Goal: Task Accomplishment & Management: Manage account settings

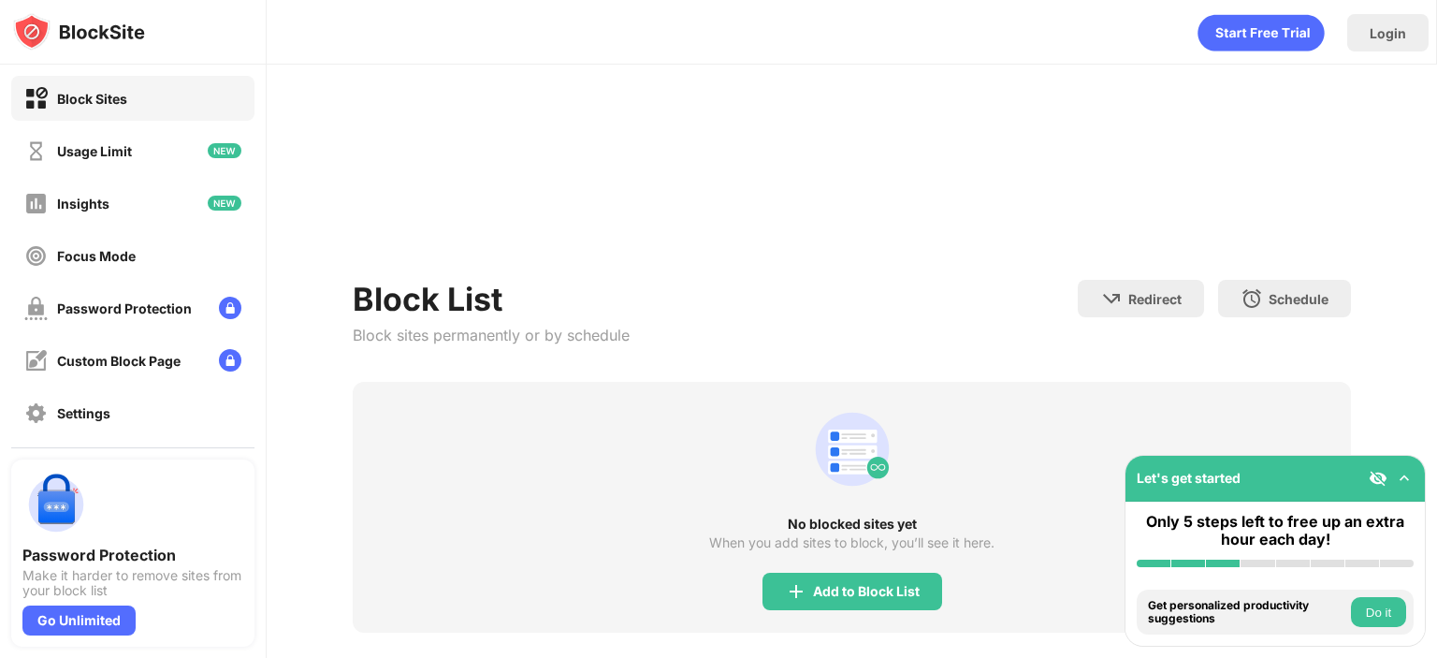
click at [838, 421] on div "No blocked sites yet When you add sites to block, you’ll see it here. Add to Bl…" at bounding box center [852, 507] width 998 height 251
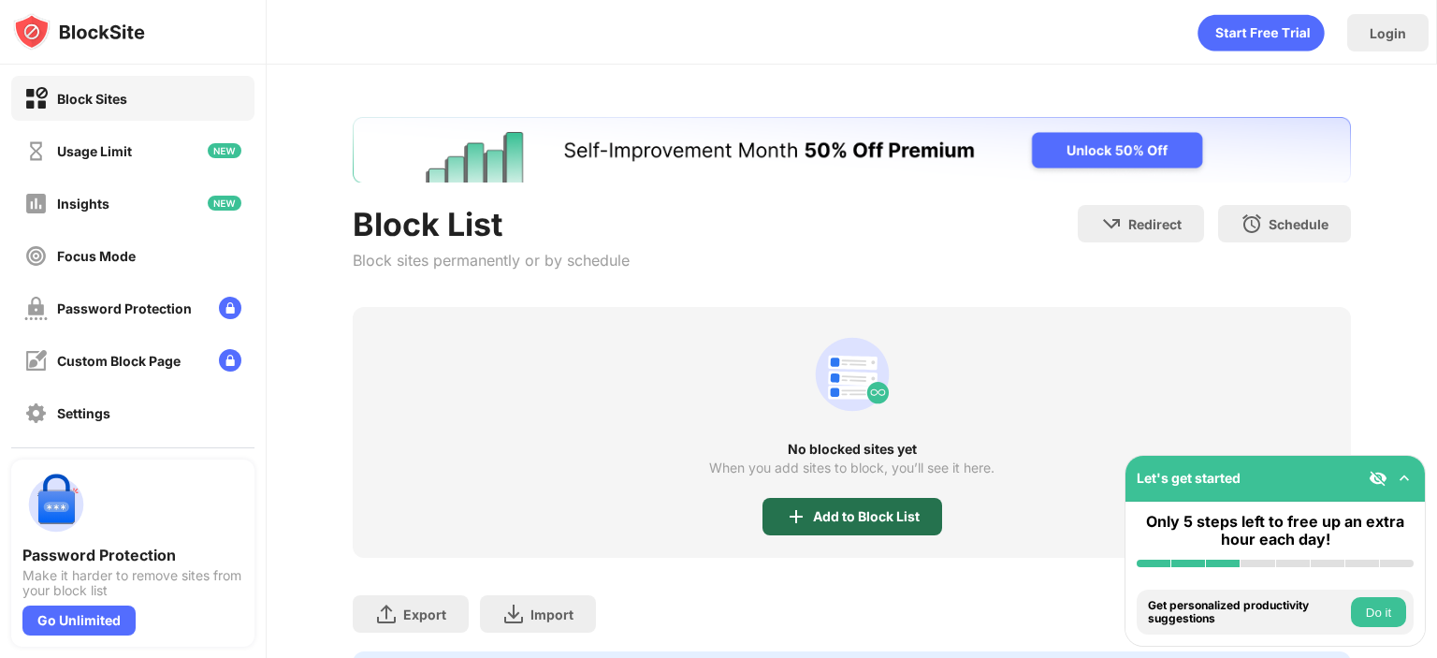
click at [813, 518] on div "Add to Block List" at bounding box center [866, 516] width 107 height 15
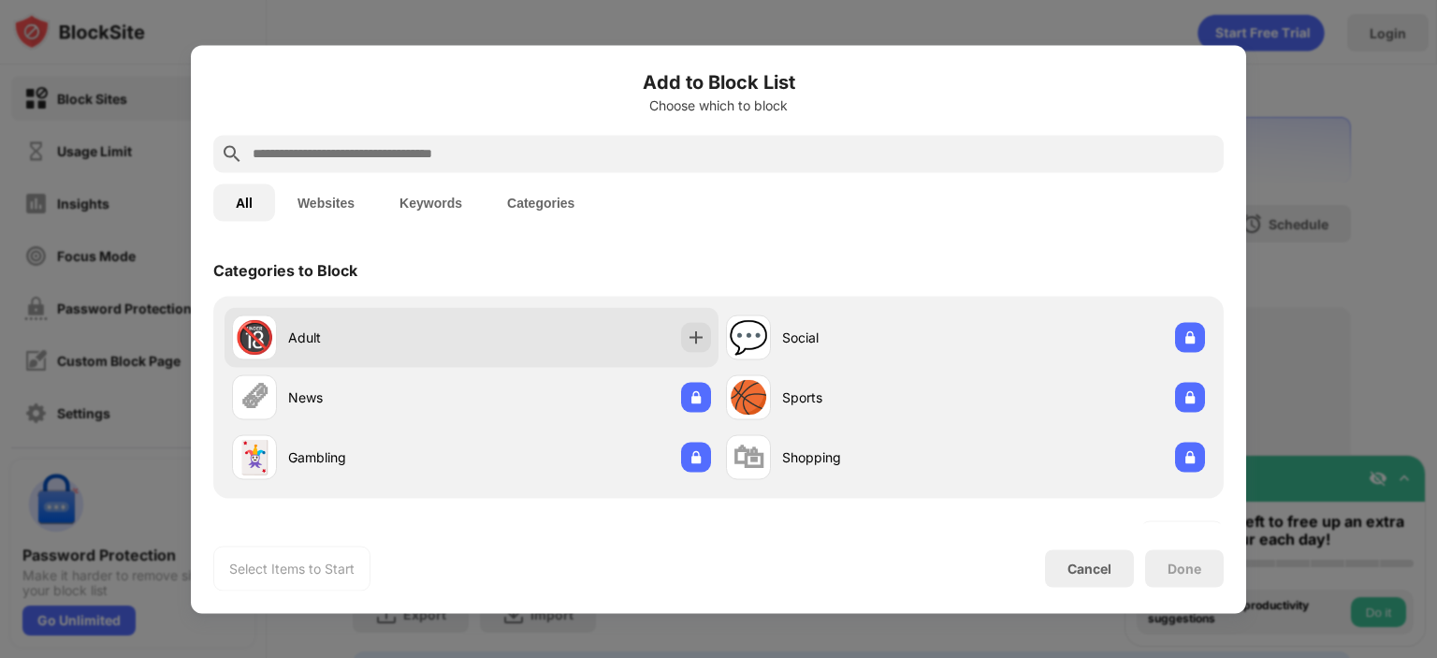
click at [677, 321] on div "🔞 Adult" at bounding box center [471, 337] width 494 height 60
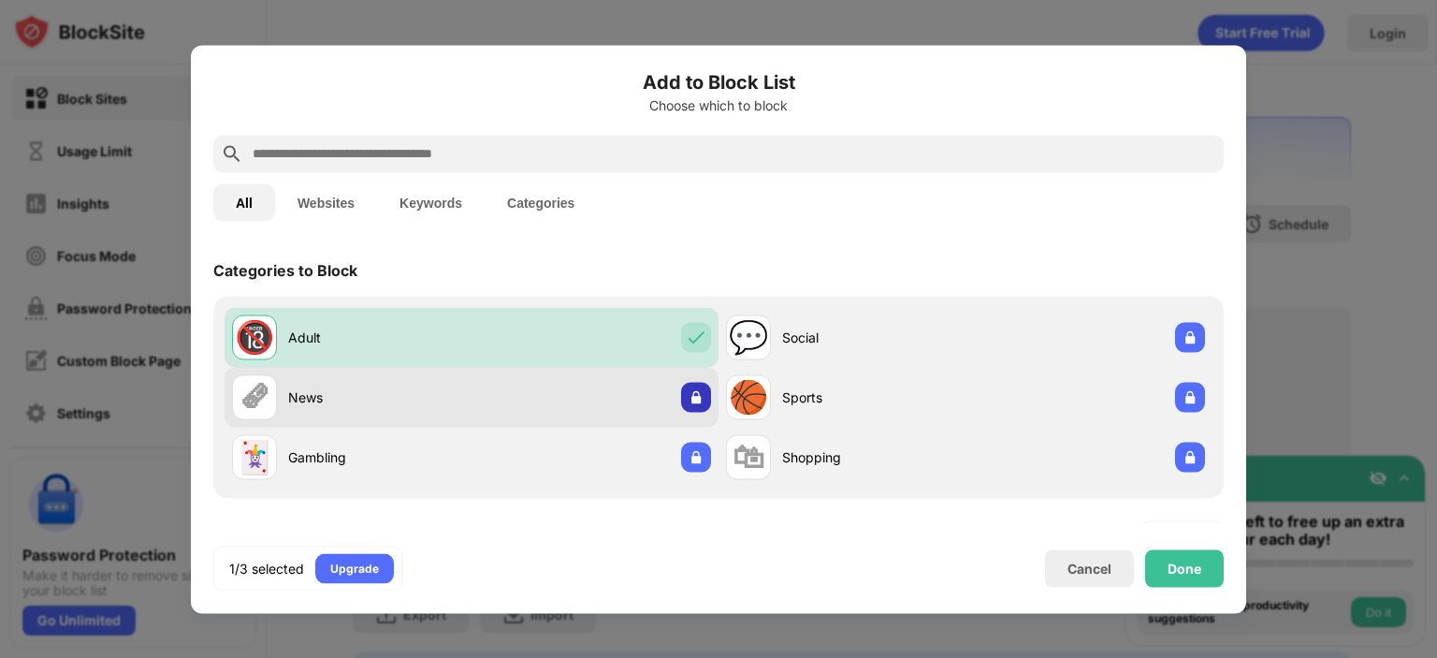
click at [692, 407] on div at bounding box center [696, 397] width 30 height 30
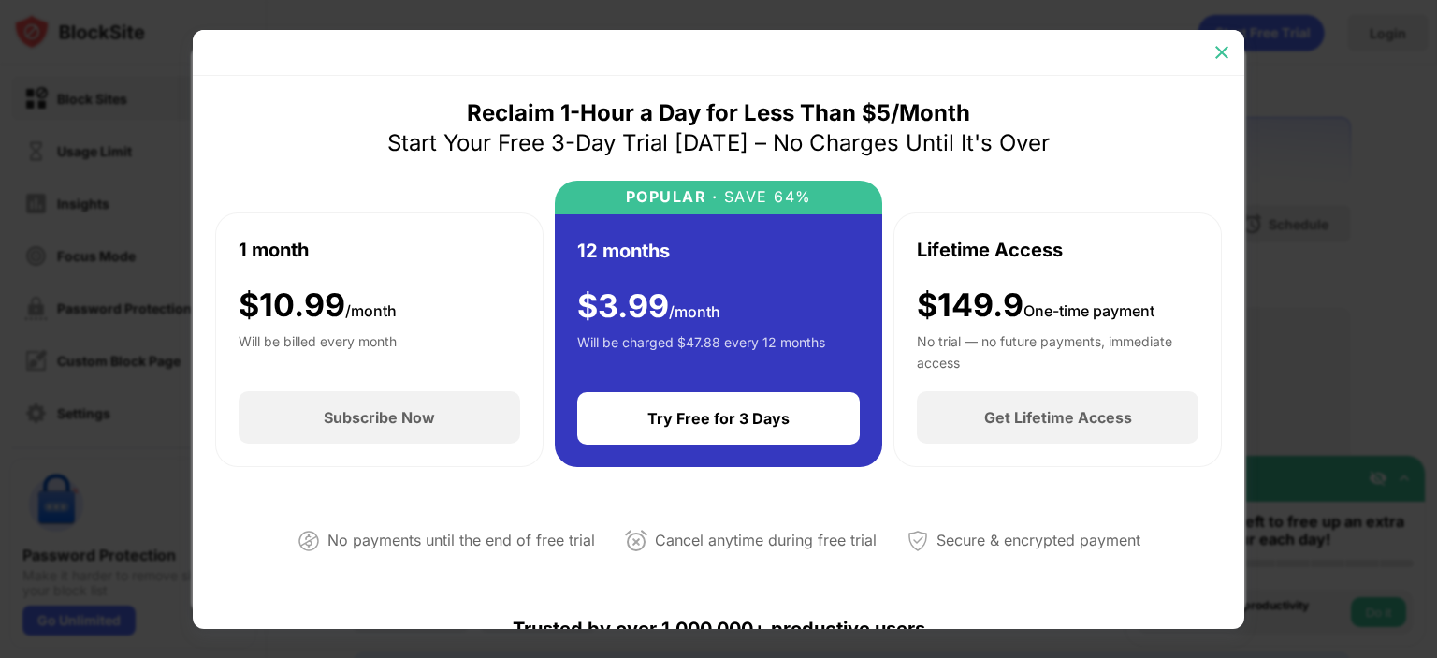
click at [1227, 48] on img at bounding box center [1221, 52] width 19 height 19
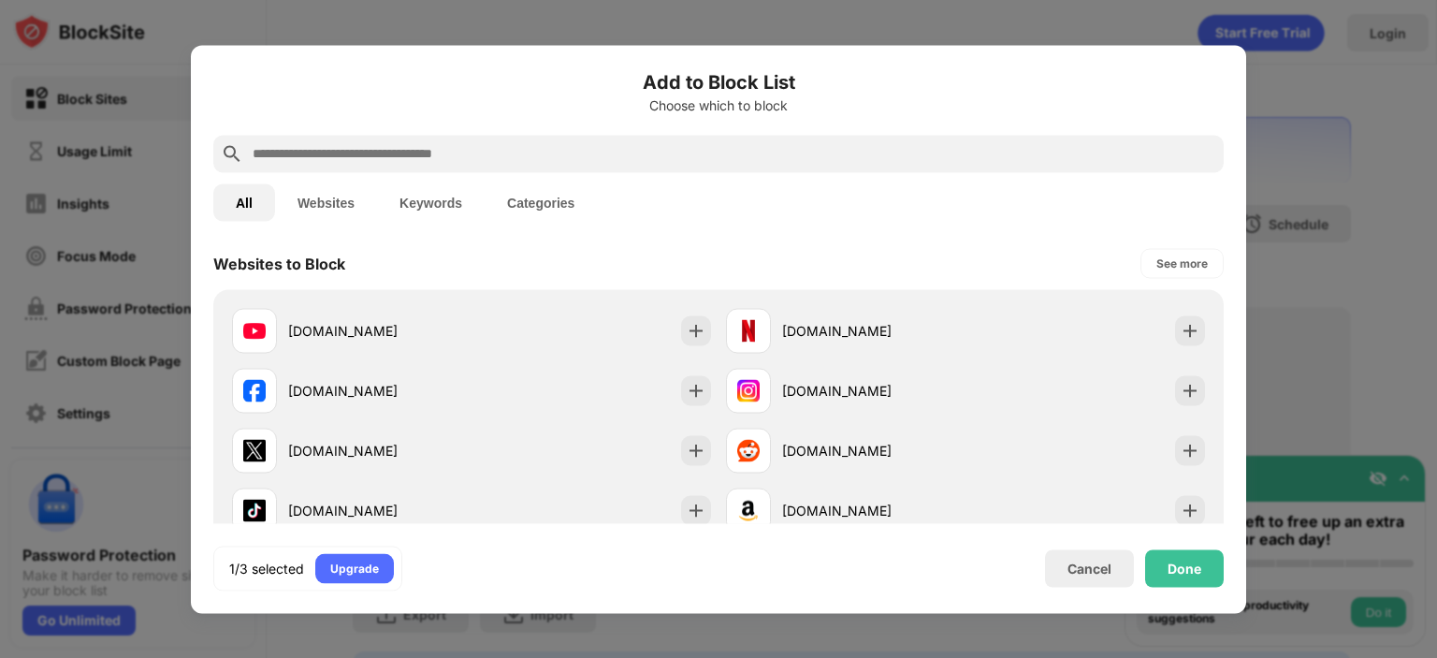
scroll to position [273, 0]
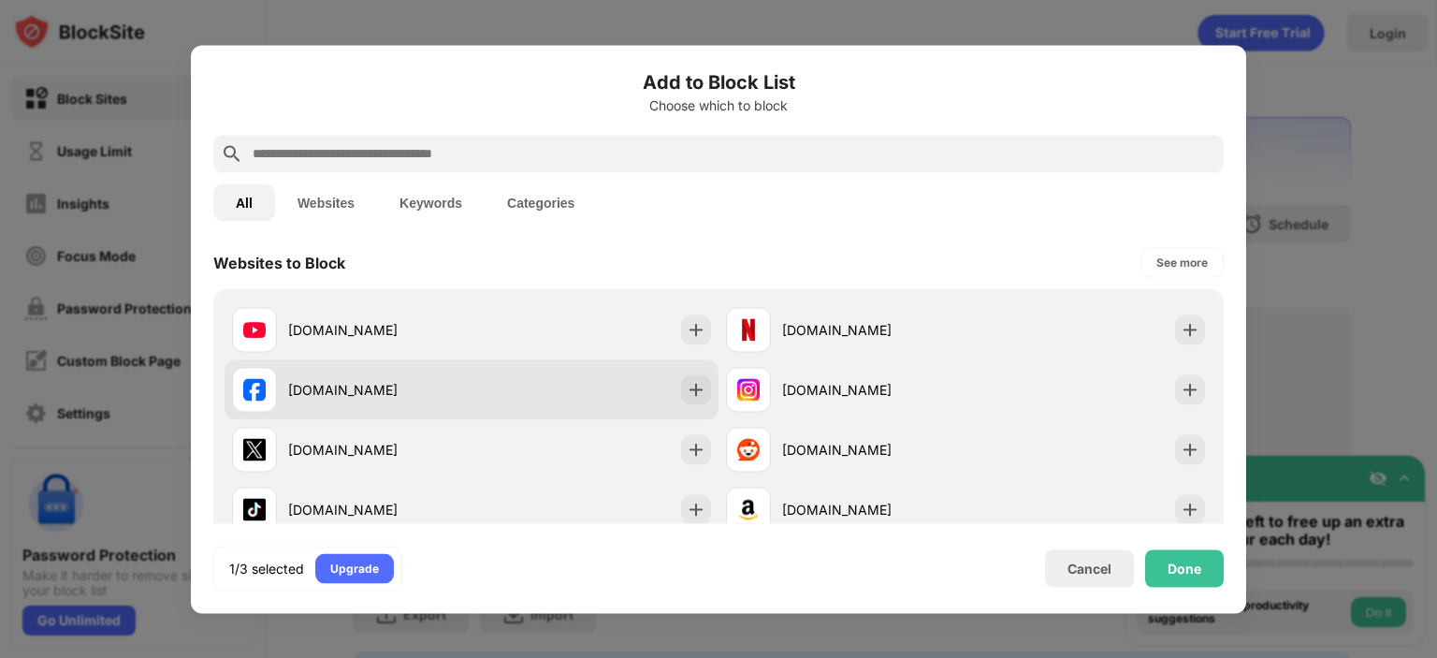
click at [671, 386] on div "[DOMAIN_NAME]" at bounding box center [471, 389] width 494 height 60
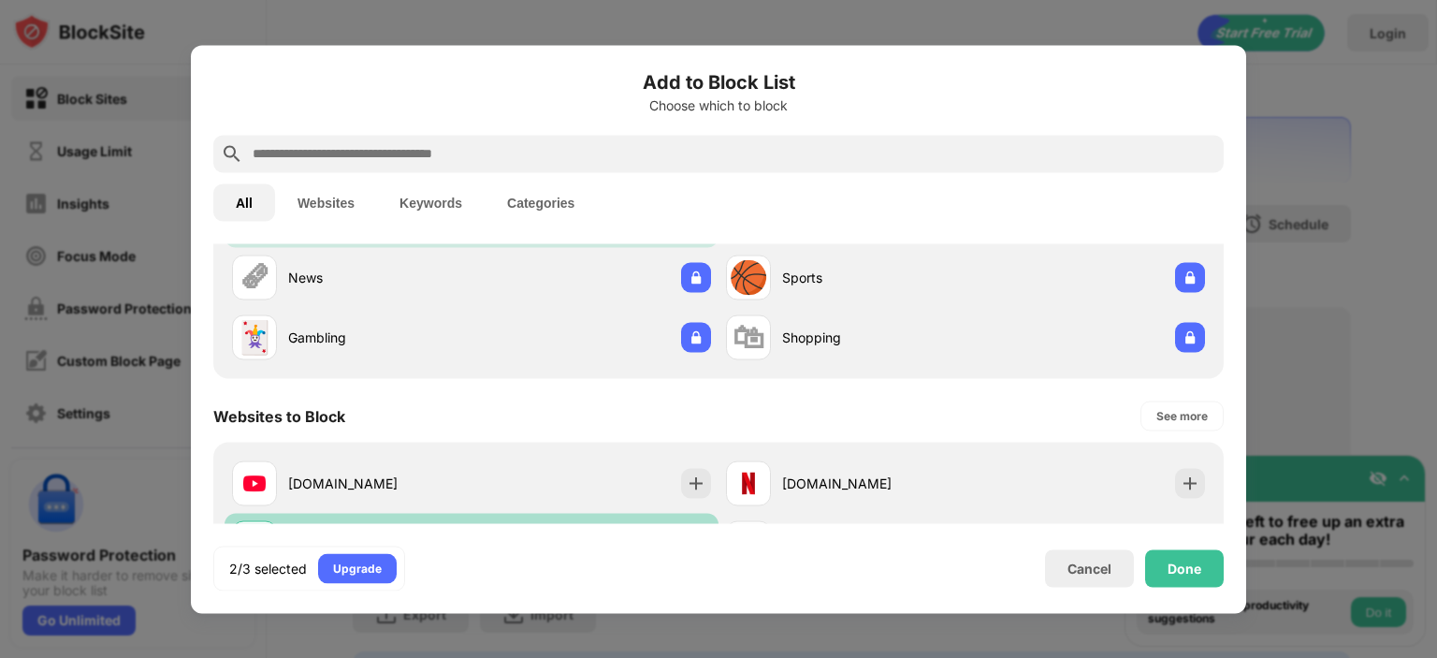
scroll to position [0, 0]
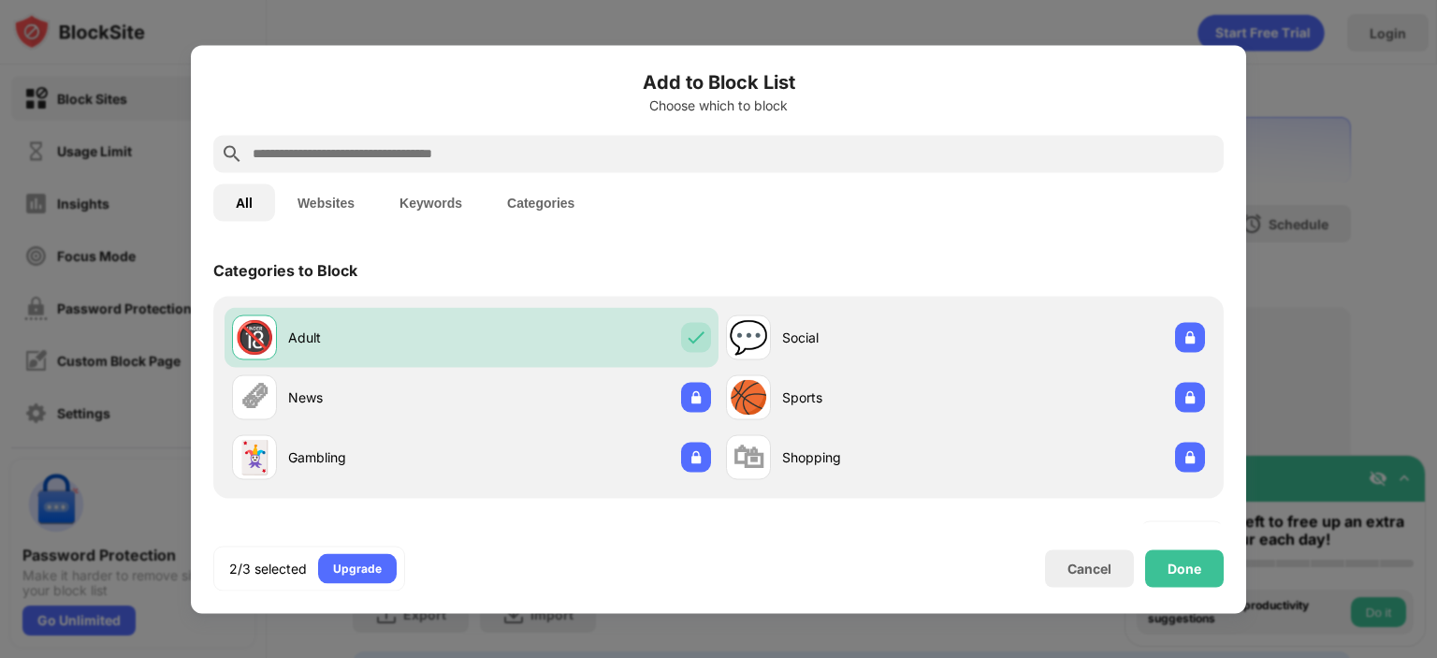
click at [747, 145] on input "text" at bounding box center [733, 153] width 965 height 22
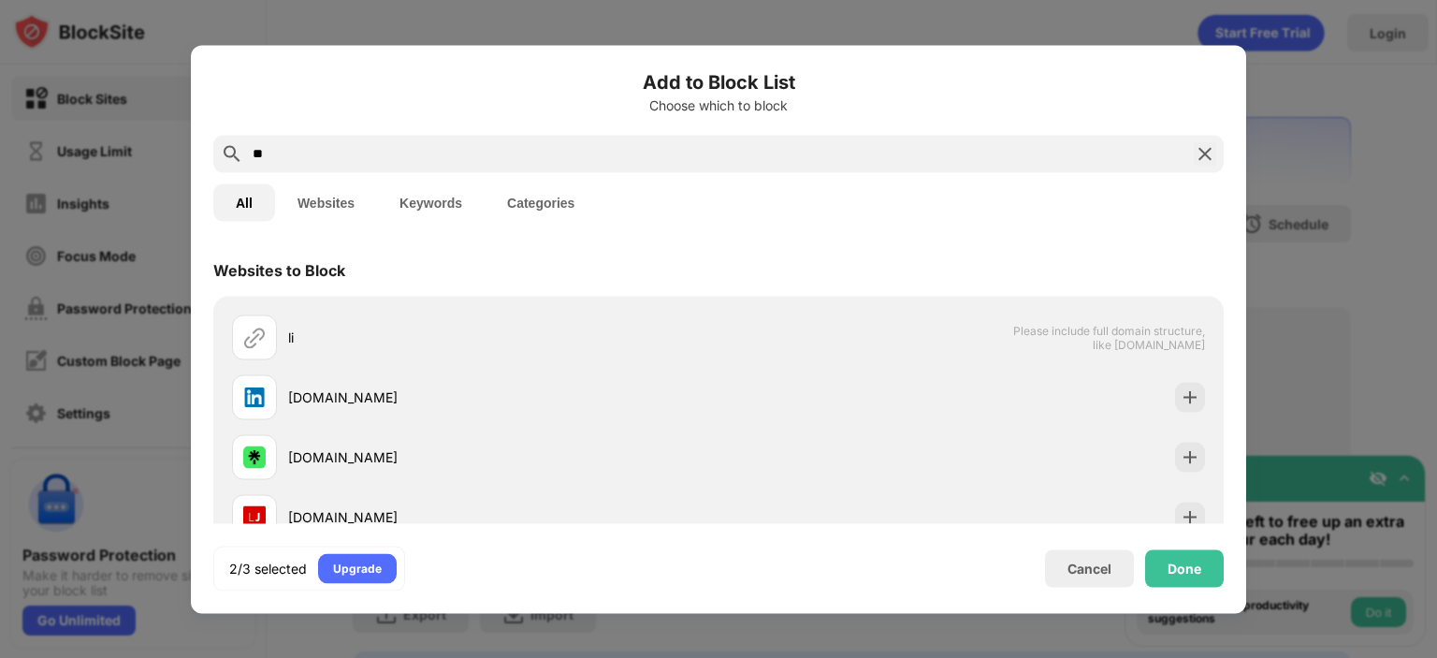
type input "*"
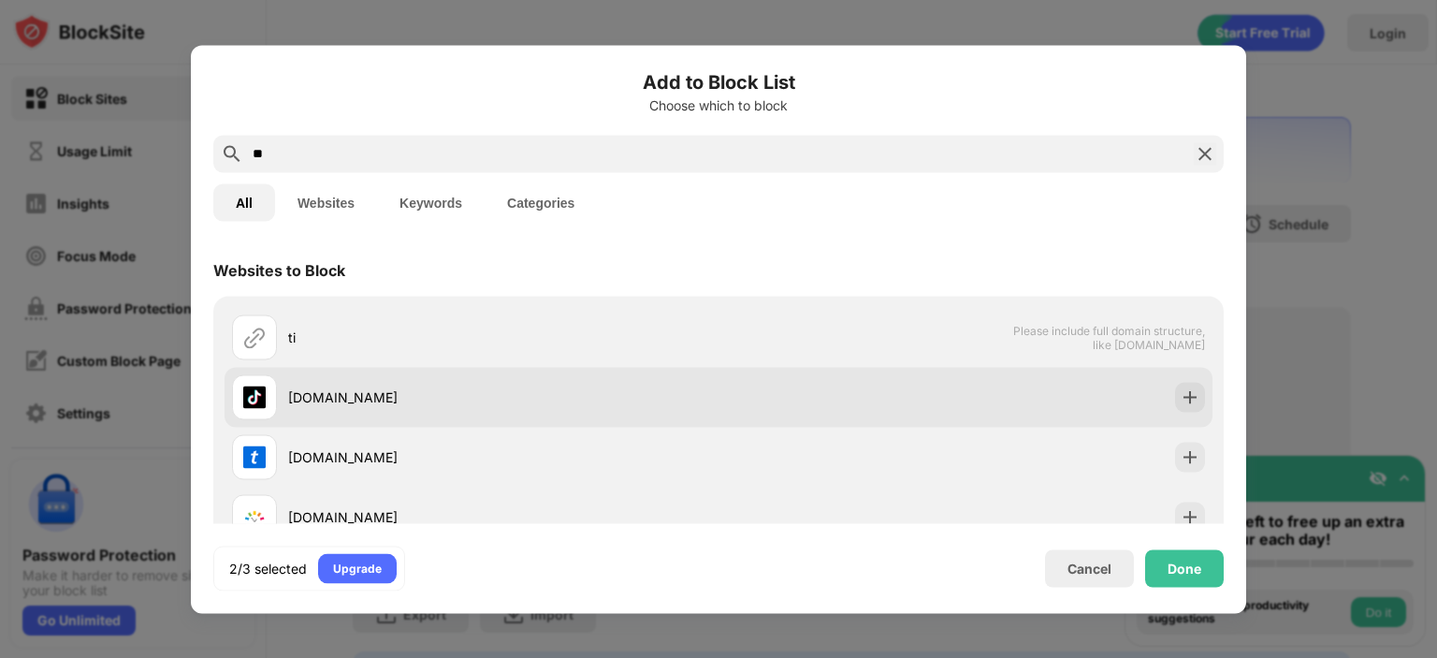
click at [1188, 420] on div "[DOMAIN_NAME]" at bounding box center [718, 397] width 988 height 60
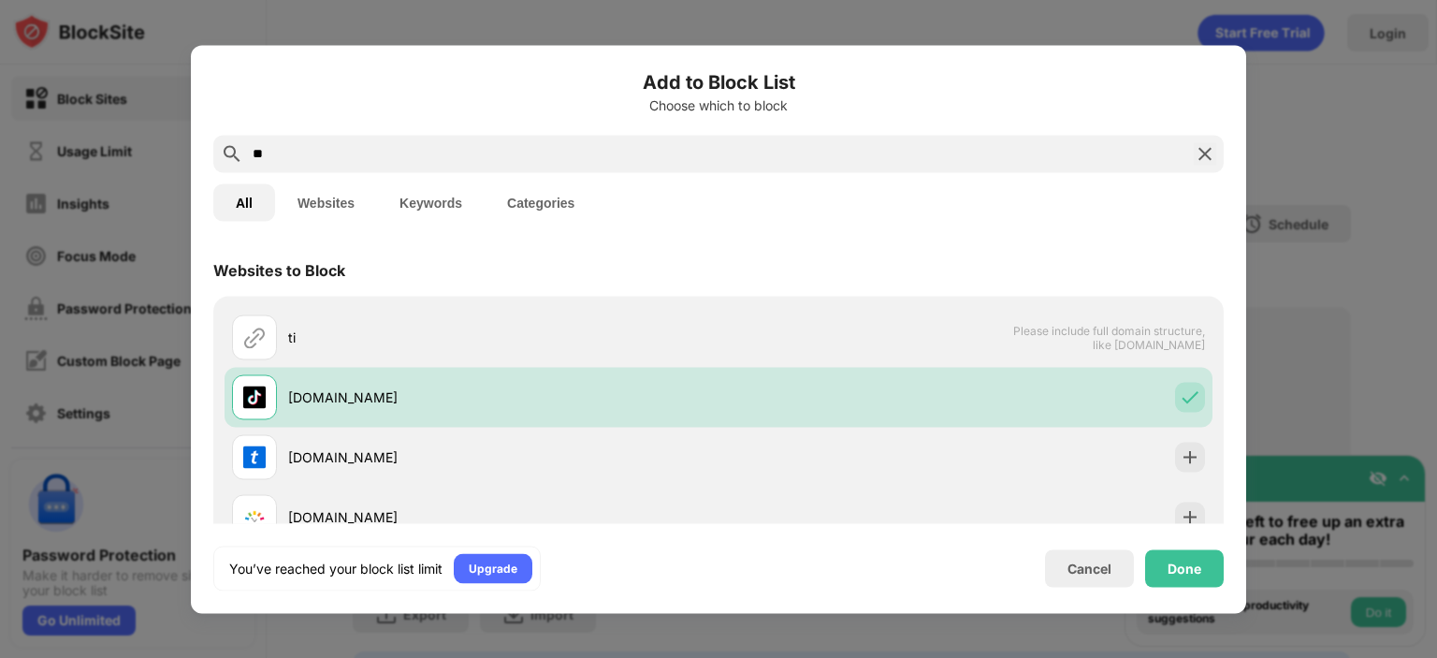
click at [780, 154] on input "**" at bounding box center [718, 153] width 935 height 22
type input "*"
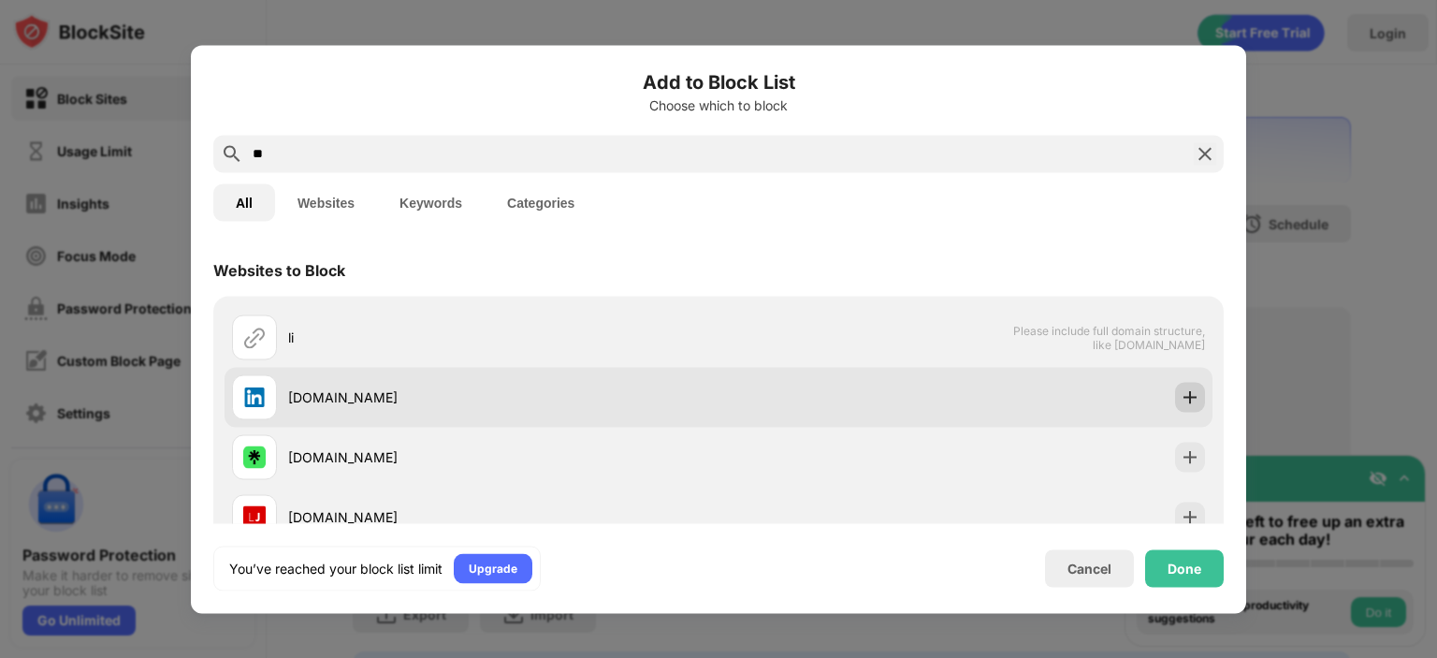
type input "**"
click at [1180, 391] on img at bounding box center [1189, 396] width 19 height 19
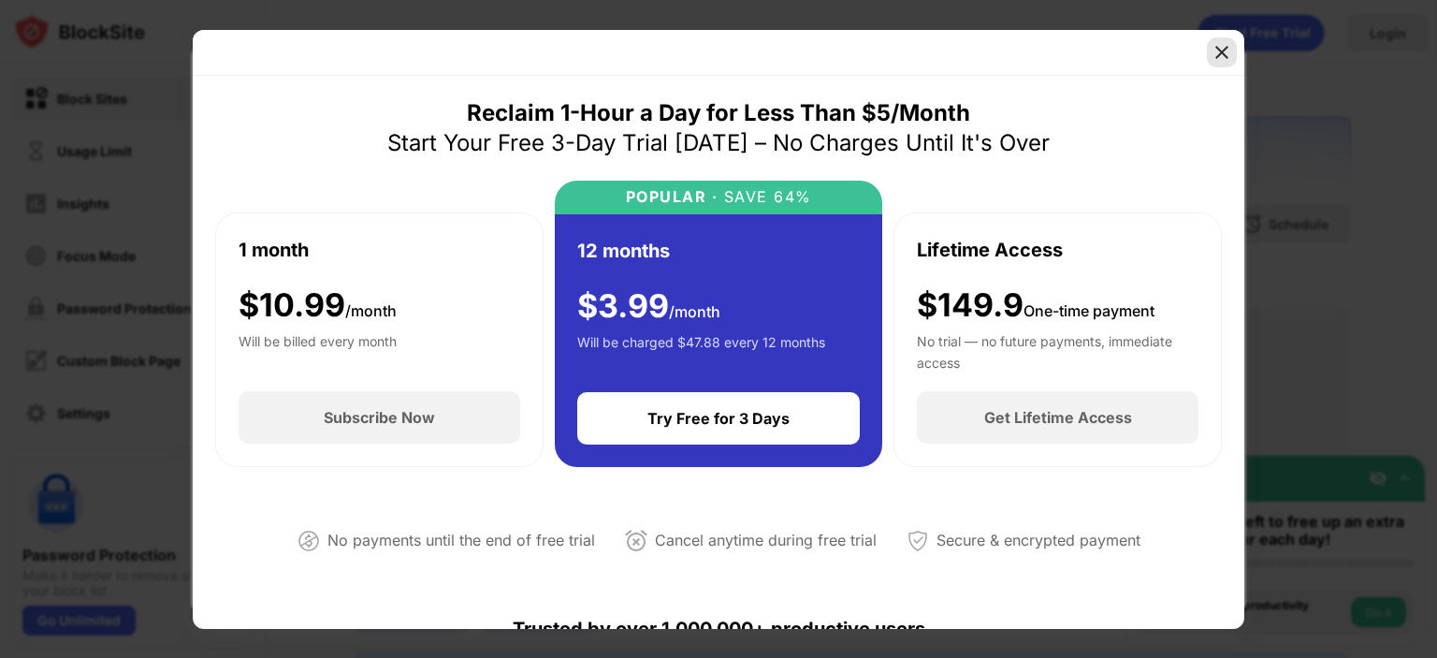
click at [1210, 42] on div "Reclaim 1-Hour a Day for Less Than $5/Month Start Your Free 3-Day Trial [DATE] …" at bounding box center [718, 329] width 1051 height 599
click at [1210, 42] on div at bounding box center [1222, 52] width 30 height 30
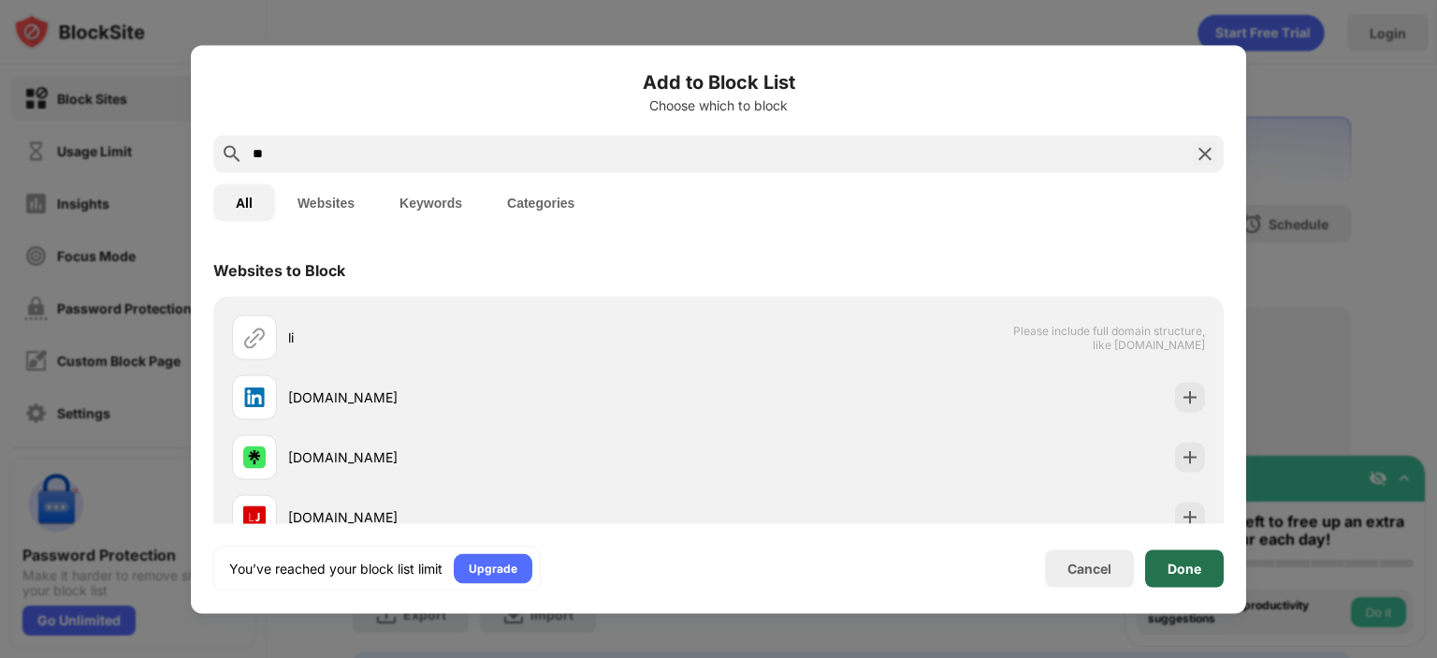
click at [1160, 564] on div "Done" at bounding box center [1184, 567] width 79 height 37
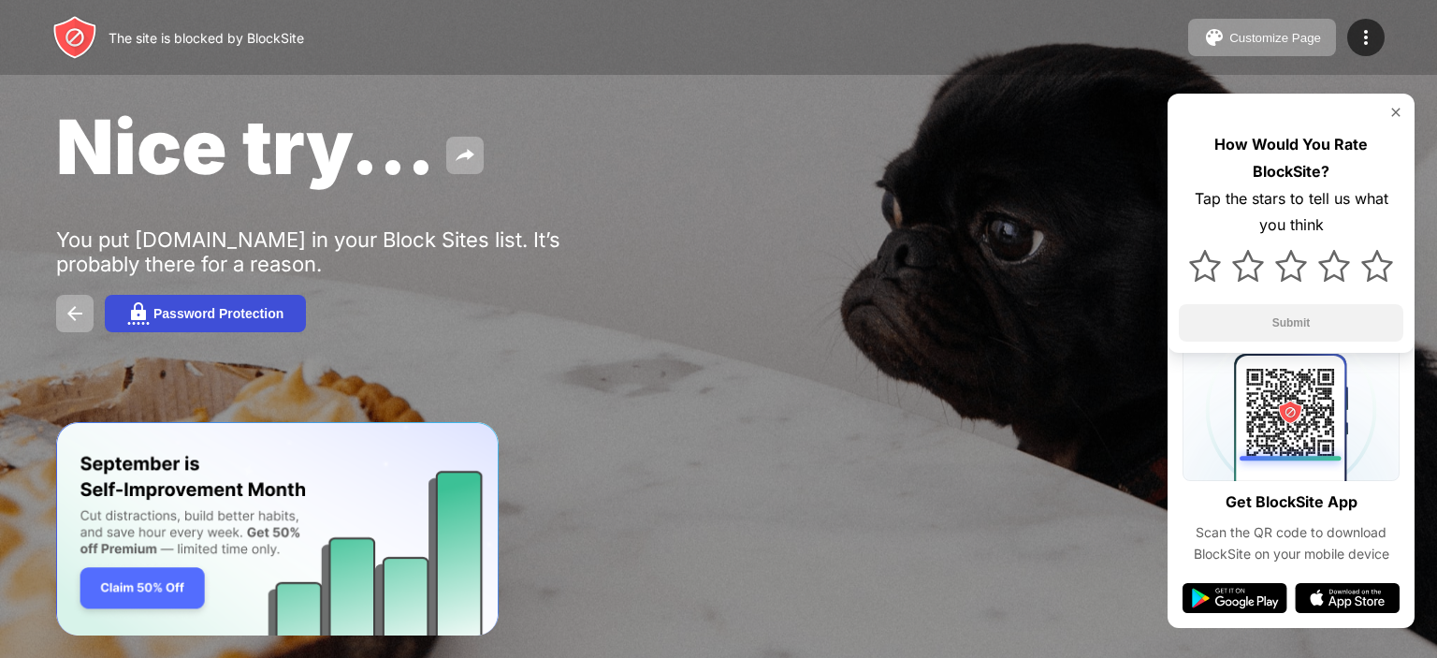
click at [187, 332] on button "Password Protection" at bounding box center [205, 313] width 201 height 37
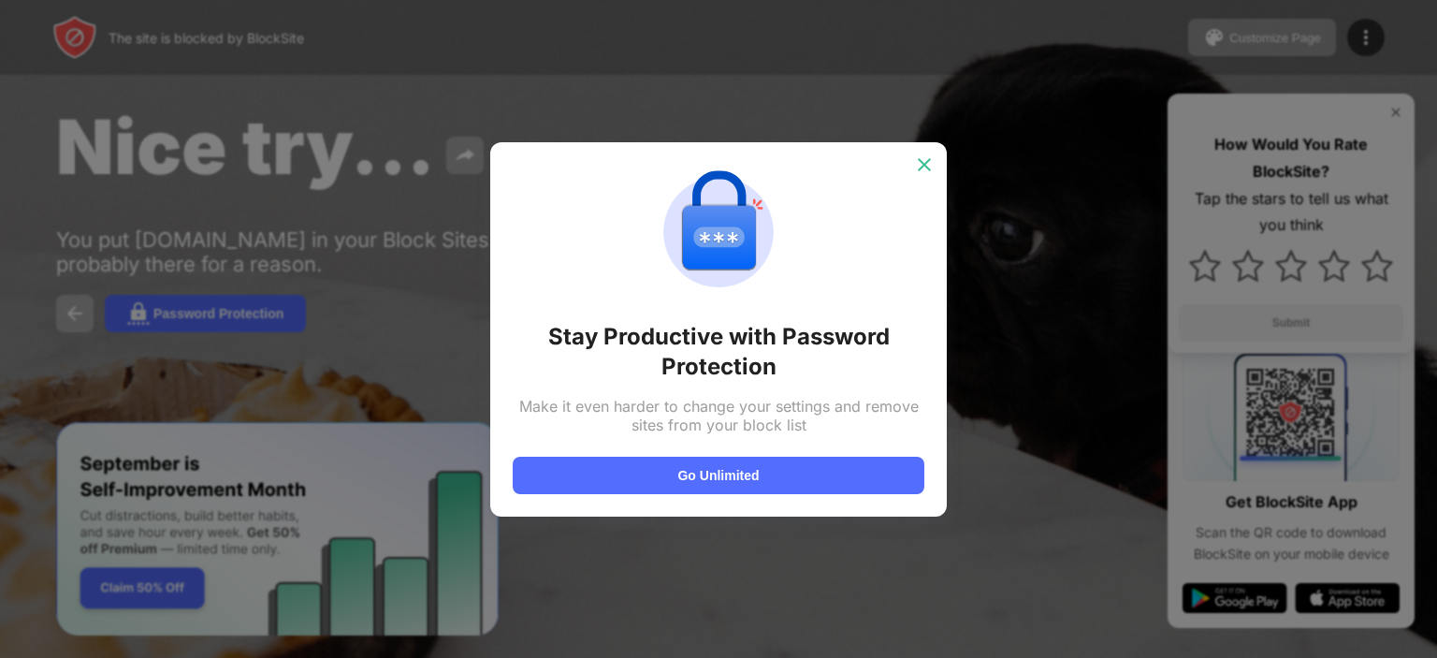
click at [926, 171] on img at bounding box center [924, 164] width 19 height 19
